Goal: Information Seeking & Learning: Learn about a topic

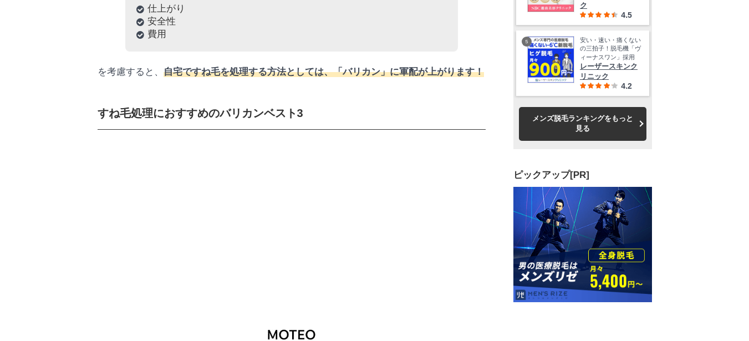
scroll to position [4379, 0]
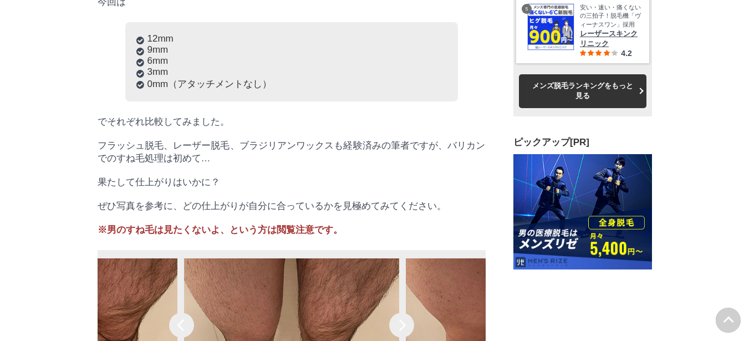
scroll to position [7206, 0]
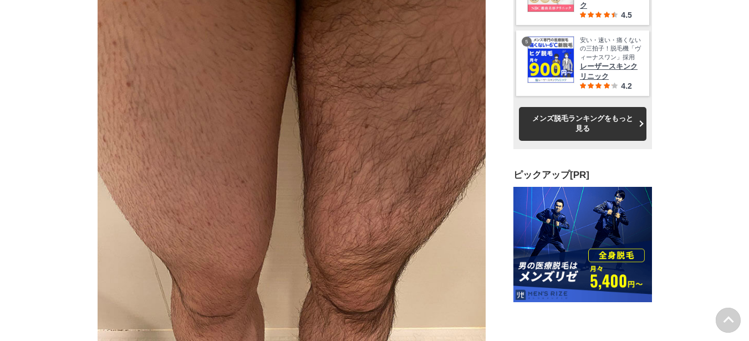
scroll to position [10089, 0]
